Goal: Register for event/course

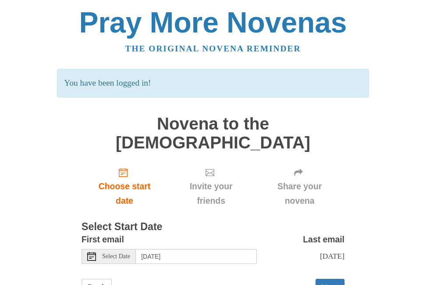
click at [94, 252] on use at bounding box center [91, 256] width 9 height 9
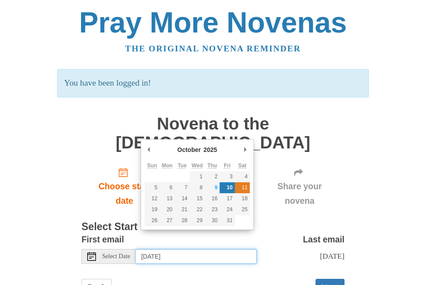
type input "Saturday, October 11th"
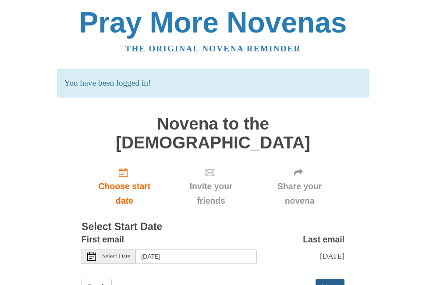
click at [332, 279] on button "Next" at bounding box center [330, 288] width 29 height 18
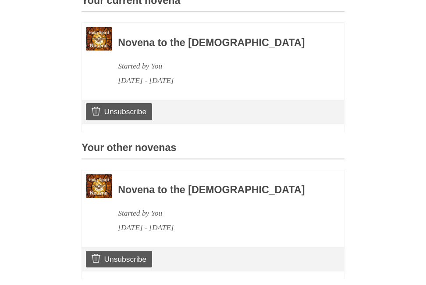
scroll to position [263, 0]
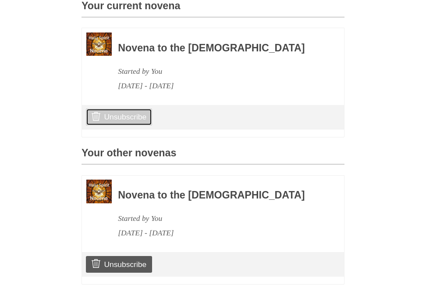
click at [117, 112] on link "Unsubscribe" at bounding box center [119, 116] width 66 height 17
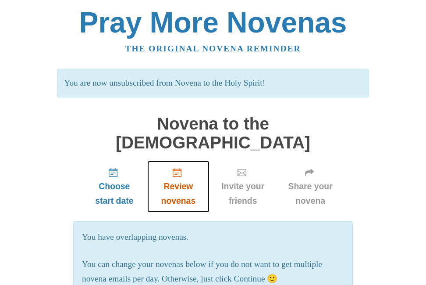
click at [182, 168] on span "Review novenas" at bounding box center [178, 172] width 11 height 9
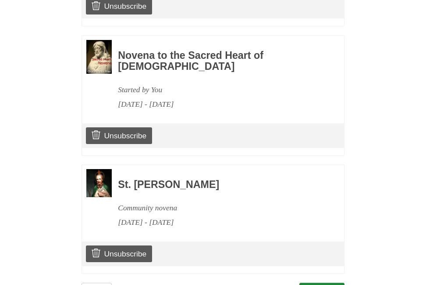
scroll to position [716, 0]
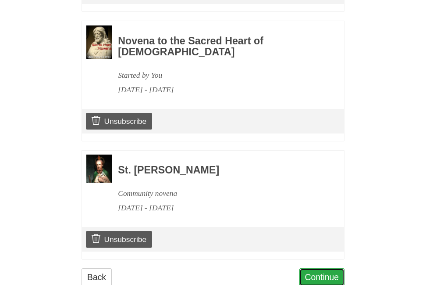
click at [320, 268] on link "Continue" at bounding box center [323, 277] width 46 height 18
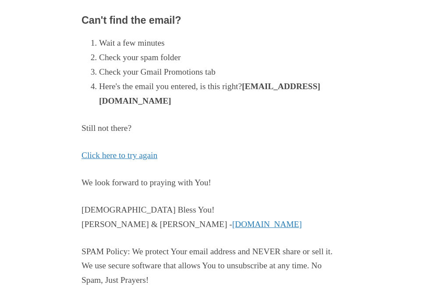
scroll to position [250, 0]
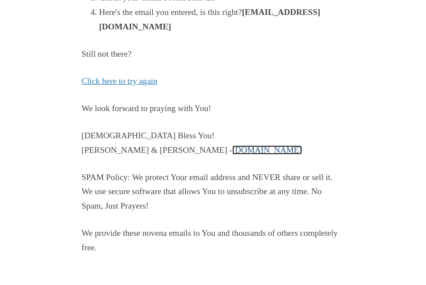
click at [233, 150] on link "PrayMoreNovenas.com" at bounding box center [268, 149] width 70 height 9
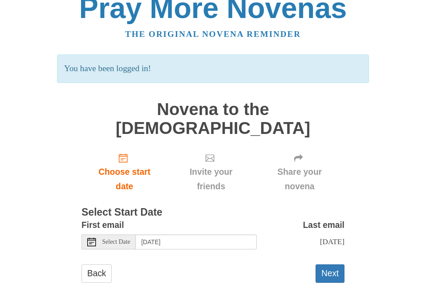
scroll to position [19, 0]
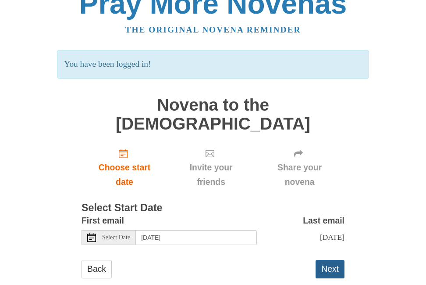
click at [331, 260] on button "Next" at bounding box center [330, 269] width 29 height 18
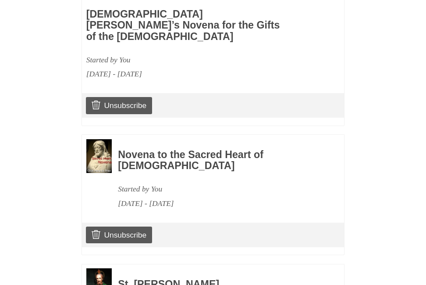
scroll to position [790, 0]
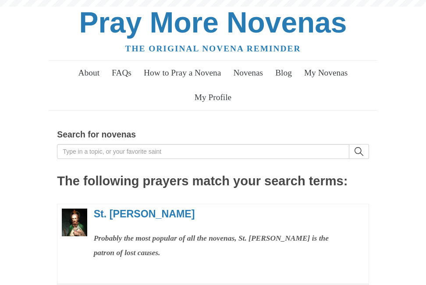
scroll to position [129, 0]
